Goal: Transaction & Acquisition: Purchase product/service

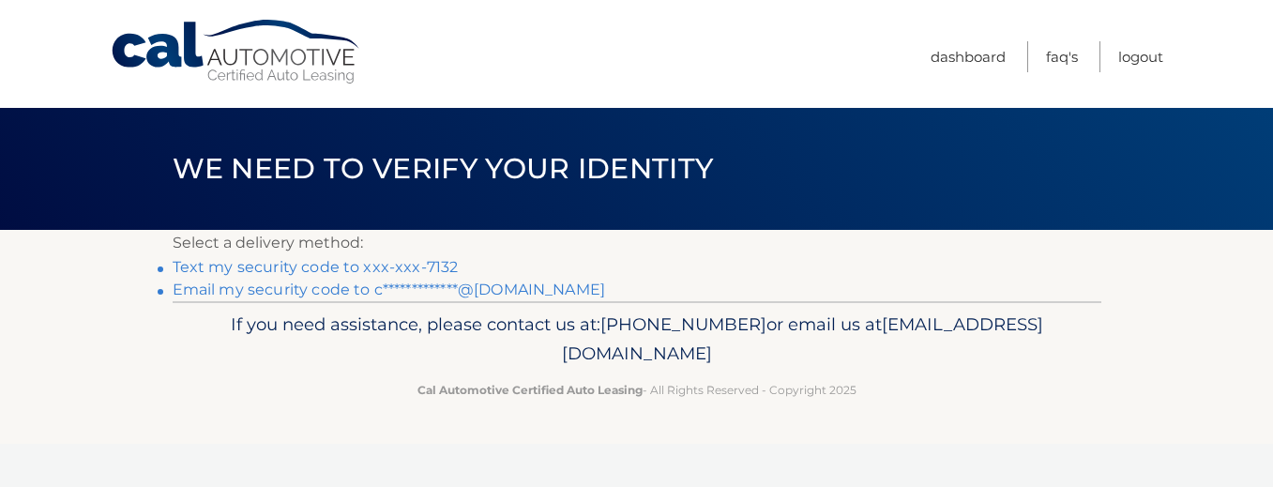
click at [277, 264] on link "Text my security code to xxx-xxx-7132" at bounding box center [316, 267] width 286 height 18
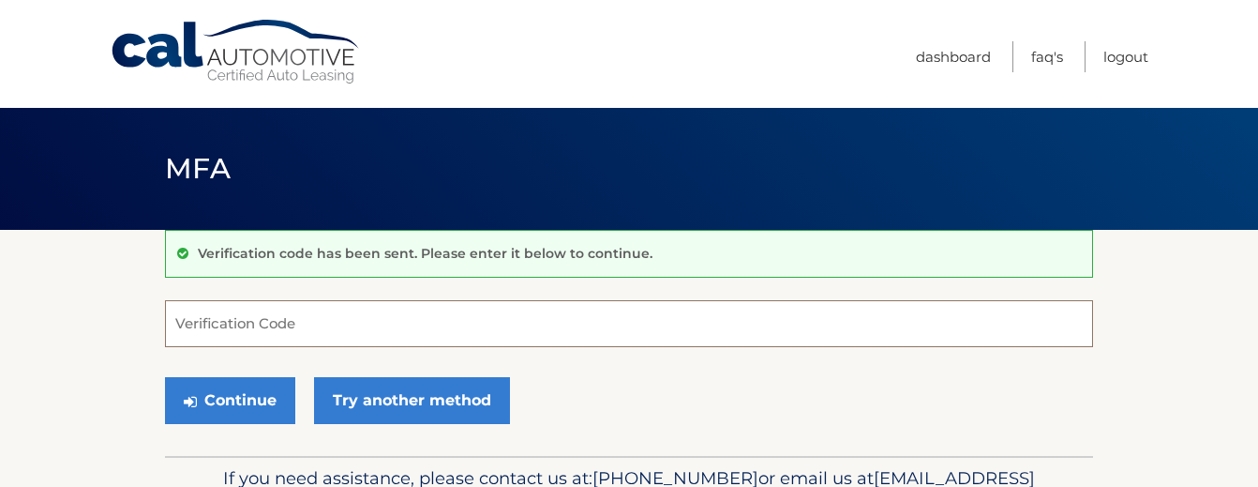
click at [267, 319] on input "Verification Code" at bounding box center [629, 323] width 928 height 47
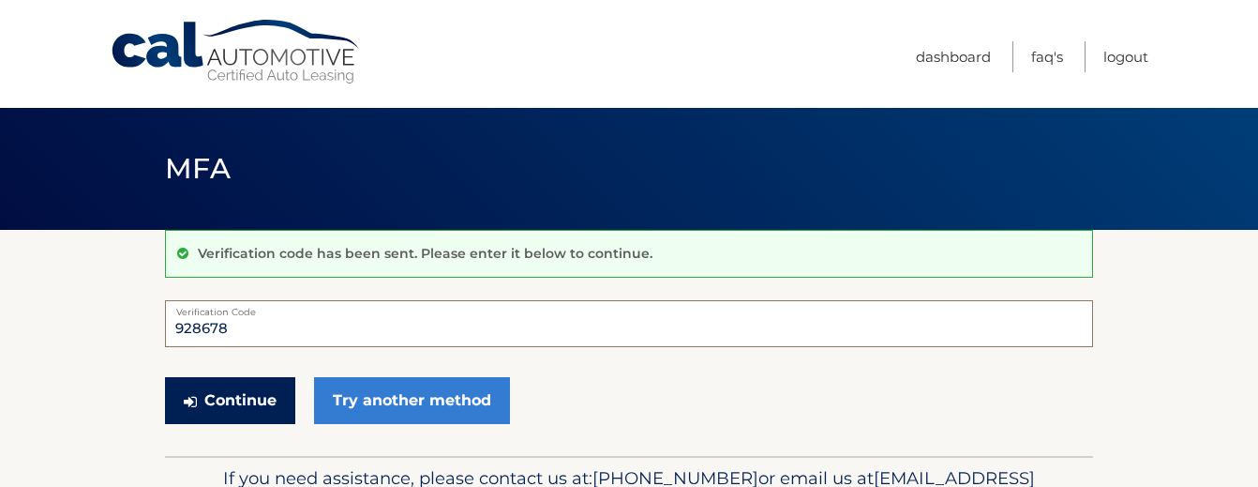
type input "928678"
click at [237, 403] on button "Continue" at bounding box center [230, 400] width 130 height 47
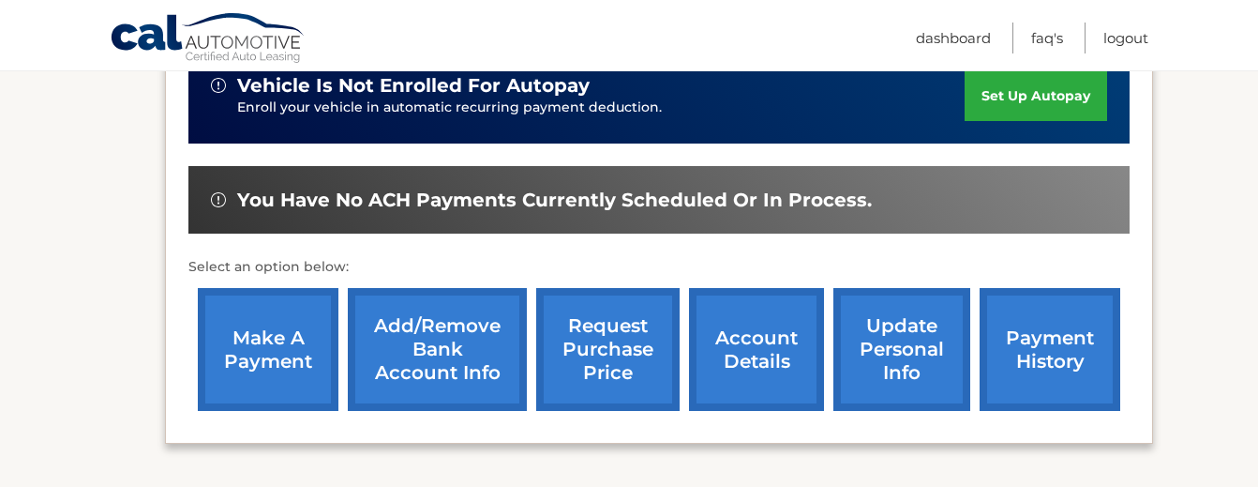
scroll to position [511, 0]
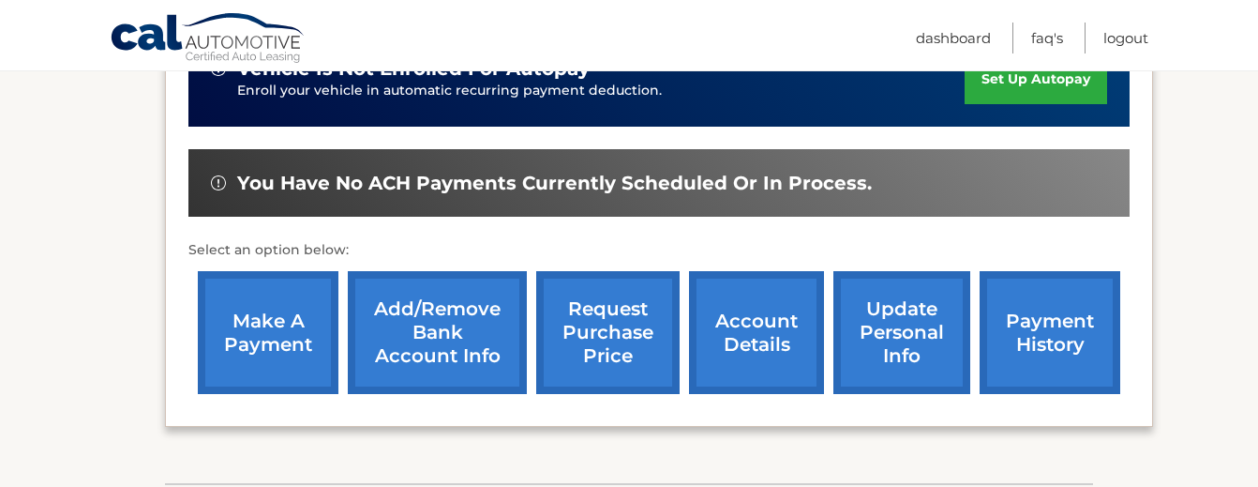
click at [230, 322] on link "make a payment" at bounding box center [268, 332] width 141 height 123
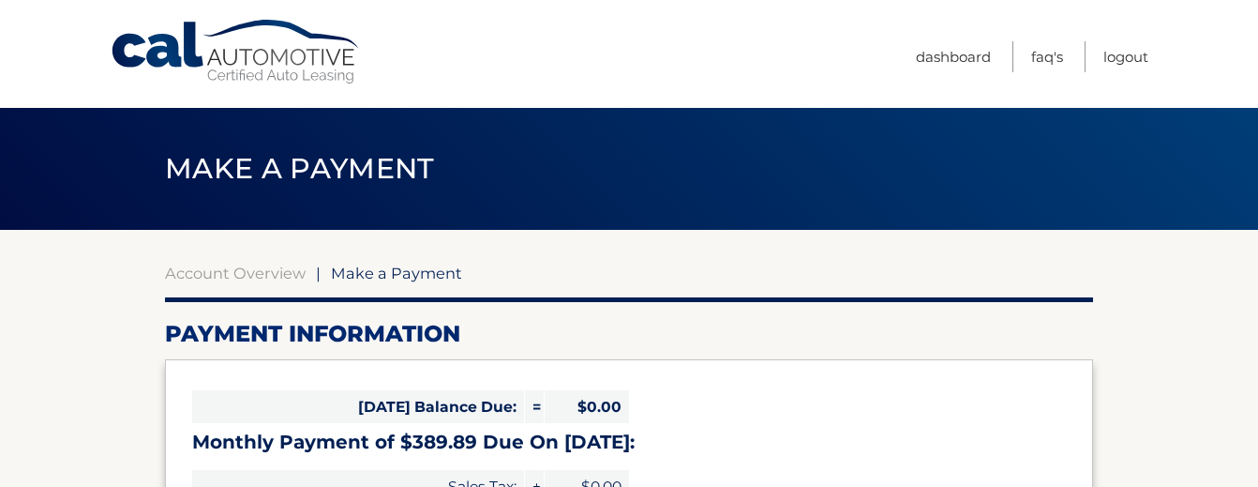
select select "NzdlZTE0NDItOWQzNC00NDZjLTk5MjUtZjAxMDc5NjdiYmMy"
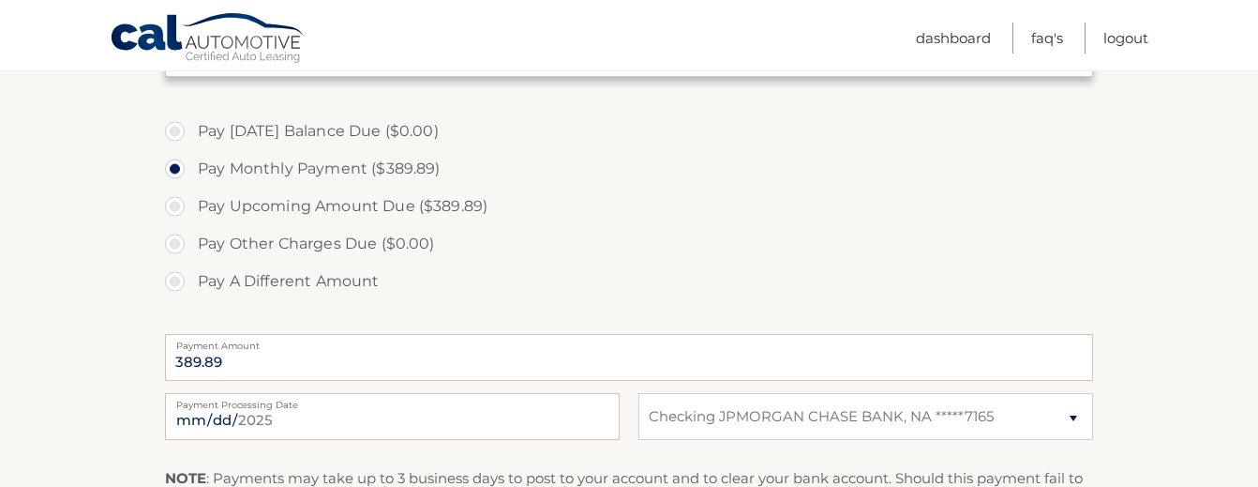
scroll to position [554, 0]
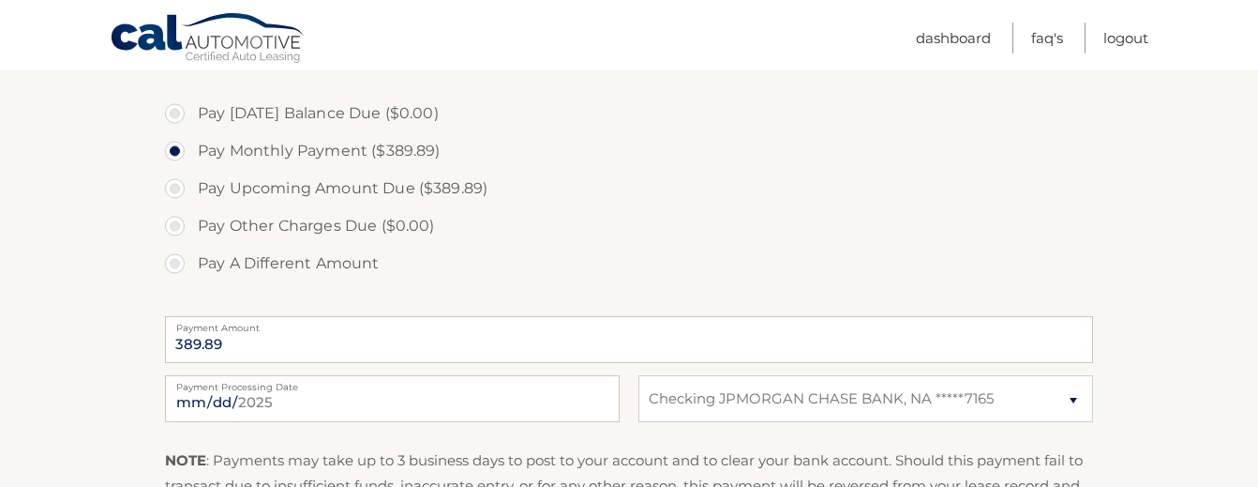
click at [235, 383] on label "Payment Processing Date" at bounding box center [392, 382] width 455 height 15
click at [235, 383] on input "2025-09-30" at bounding box center [392, 398] width 455 height 47
click at [209, 398] on input "2025-09-30" at bounding box center [392, 398] width 455 height 47
type input "2025-10-15"
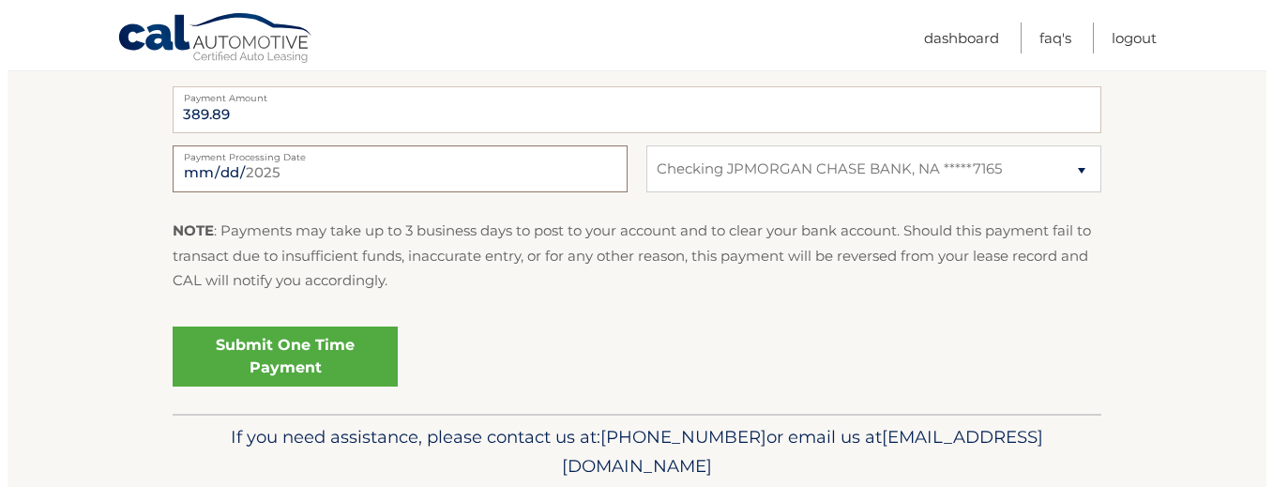
scroll to position [788, 0]
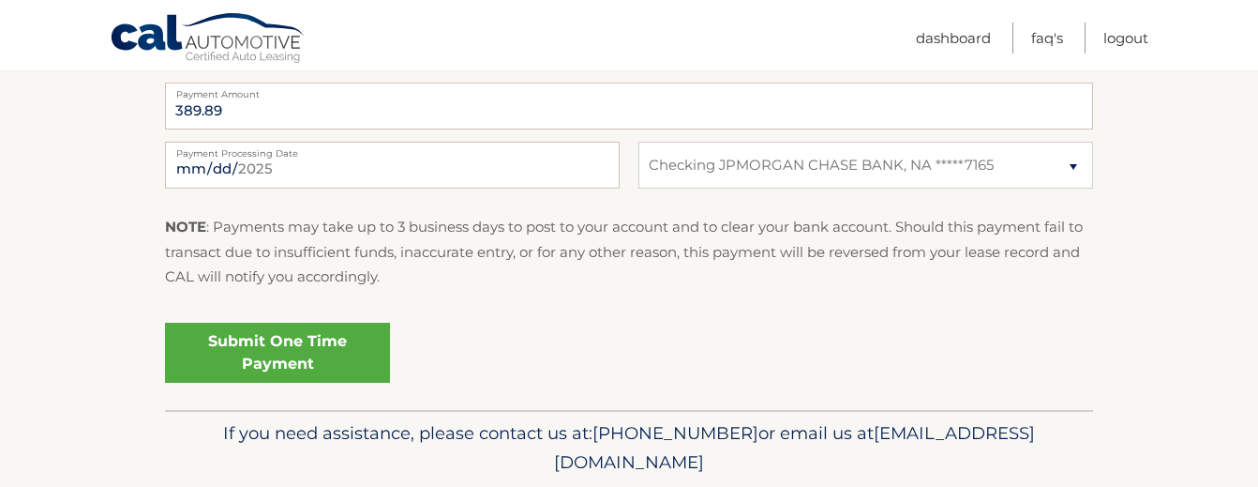
click at [266, 361] on link "Submit One Time Payment" at bounding box center [277, 353] width 225 height 60
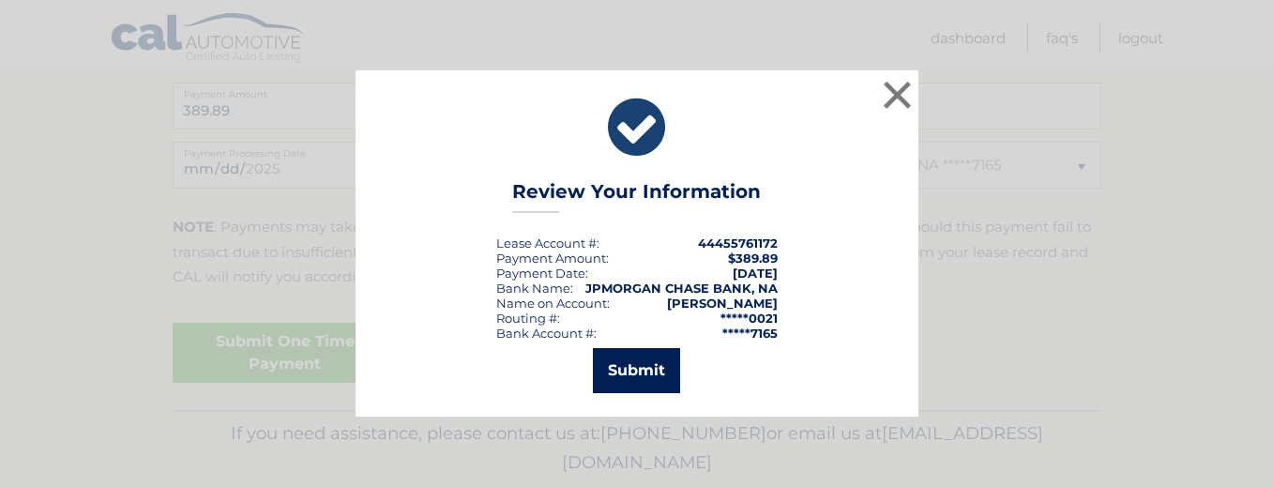
click at [624, 388] on button "Submit" at bounding box center [636, 370] width 87 height 45
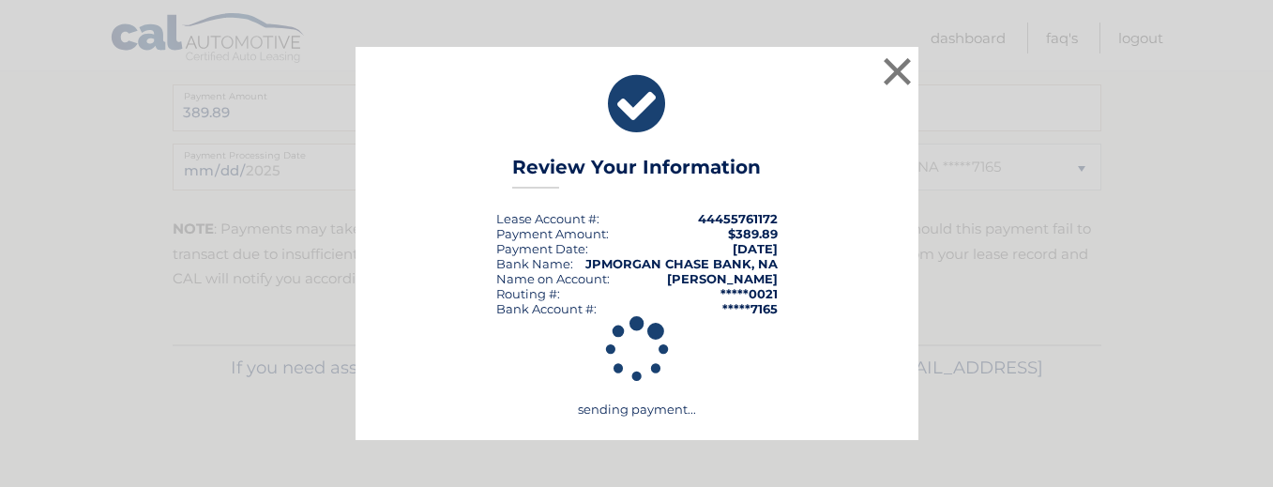
scroll to position [786, 0]
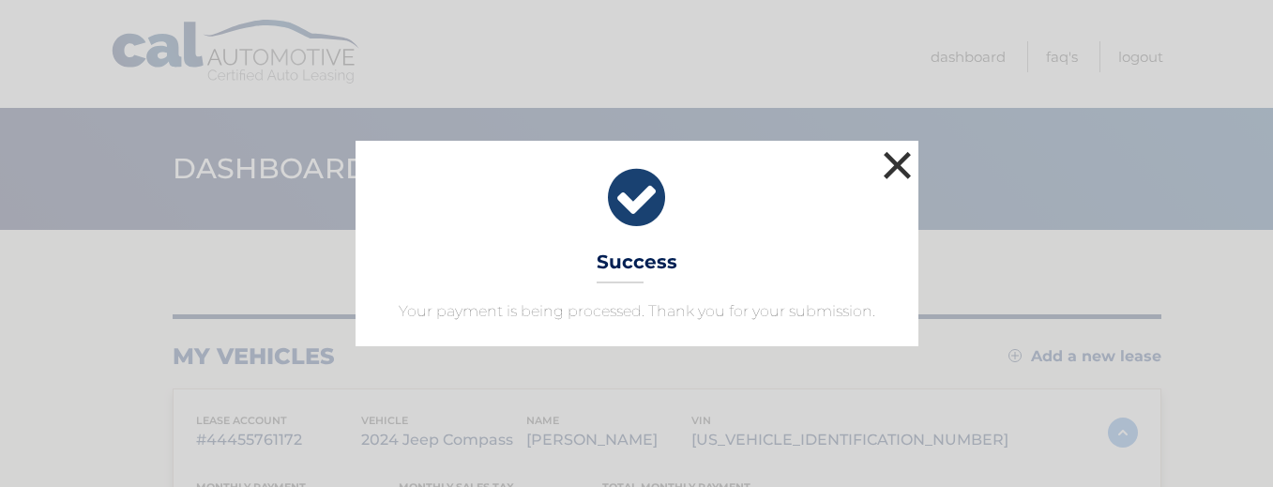
click at [889, 169] on button "×" at bounding box center [898, 165] width 38 height 38
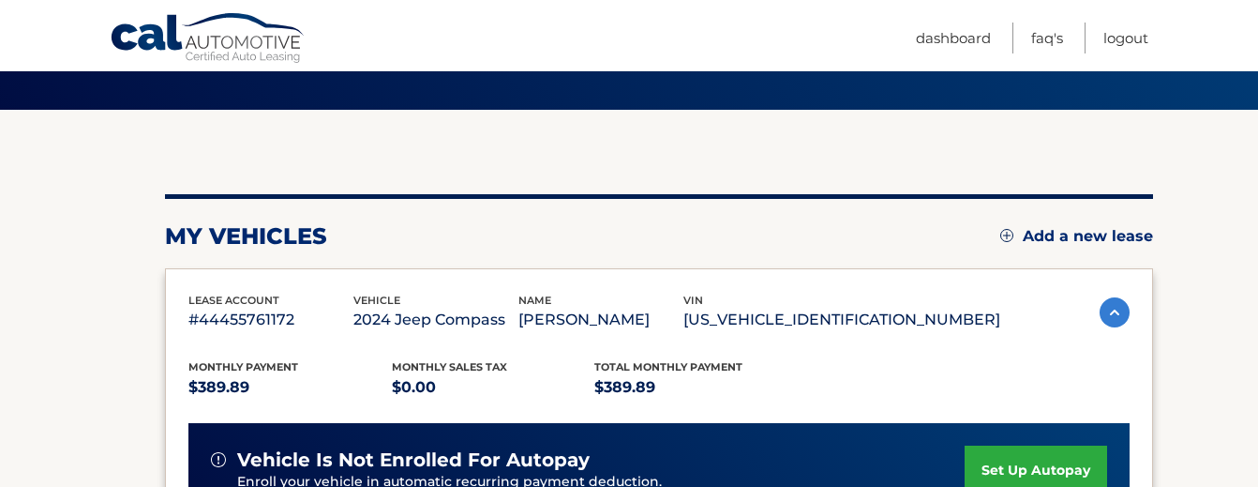
scroll to position [130, 0]
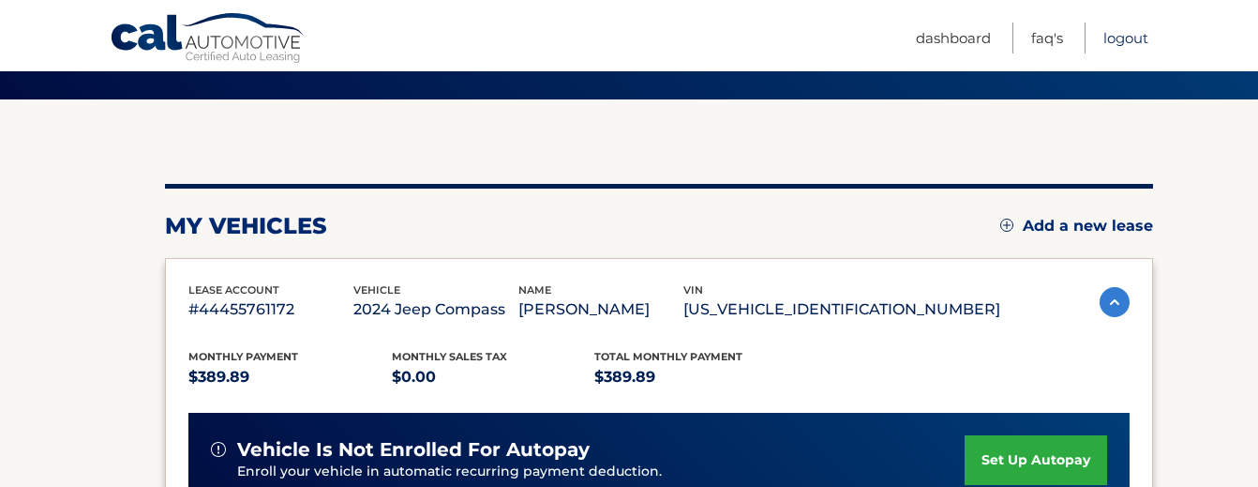
click at [1116, 38] on link "Logout" at bounding box center [1126, 38] width 45 height 31
